Goal: Find specific page/section: Find specific page/section

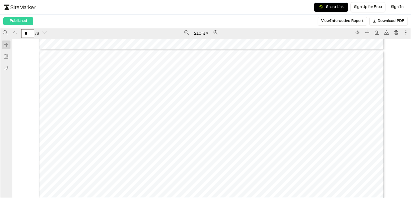
scroll to position [3011, 0]
type input "*"
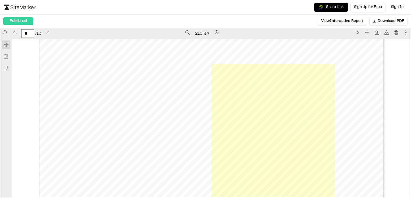
scroll to position [2043, 0]
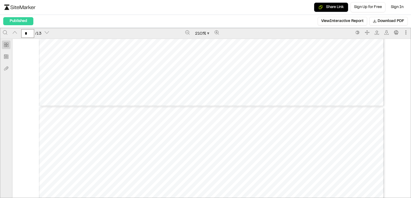
type input "*"
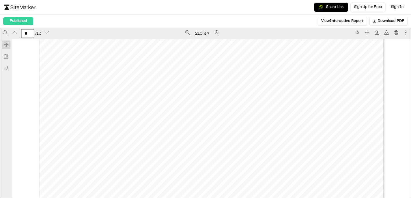
scroll to position [2903, 0]
type input "**"
type input "*"
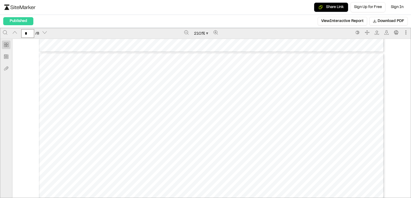
type input "*"
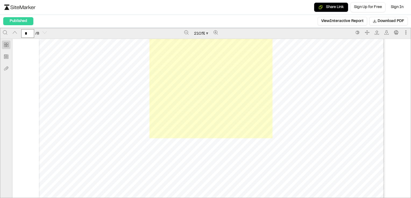
scroll to position [3417, 0]
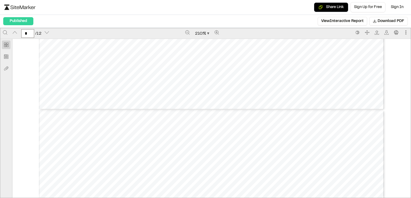
type input "*"
type input "**"
